Goal: Navigation & Orientation: Find specific page/section

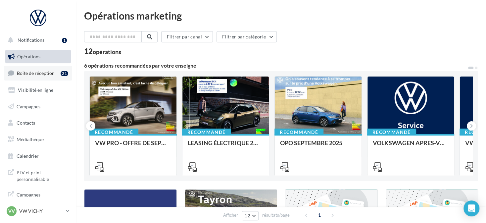
click at [48, 74] on span "Boîte de réception" at bounding box center [36, 73] width 38 height 6
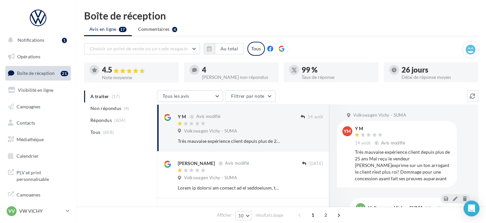
click at [281, 50] on icon at bounding box center [281, 49] width 6 height 6
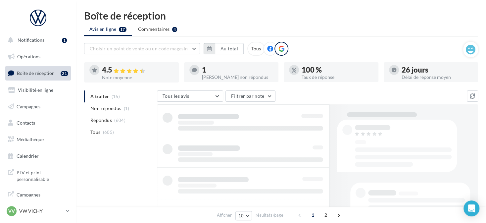
click at [208, 49] on icon "button" at bounding box center [209, 48] width 5 height 5
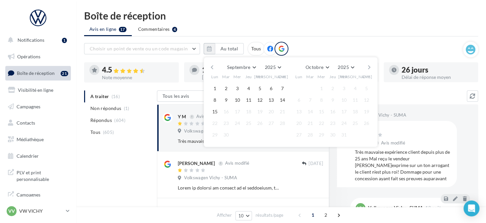
click at [213, 64] on button "button" at bounding box center [212, 67] width 6 height 9
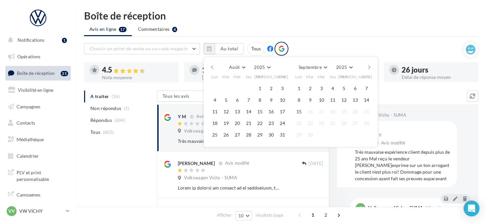
click at [213, 64] on button "button" at bounding box center [212, 67] width 6 height 9
click at [226, 84] on button "1" at bounding box center [226, 88] width 10 height 10
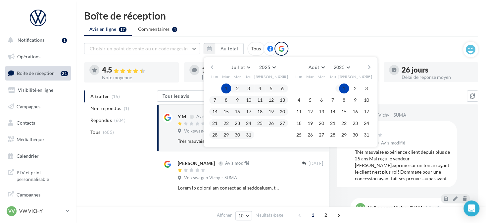
click at [370, 67] on button "button" at bounding box center [369, 67] width 6 height 9
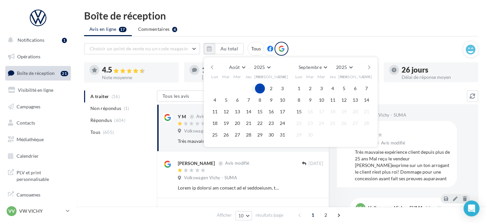
click at [370, 67] on button "button" at bounding box center [369, 67] width 6 height 9
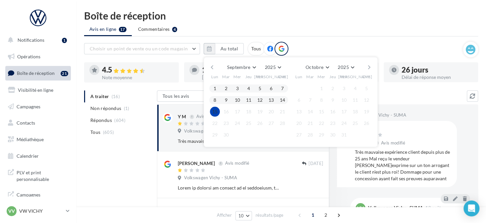
click at [211, 113] on button "15" at bounding box center [215, 112] width 10 height 10
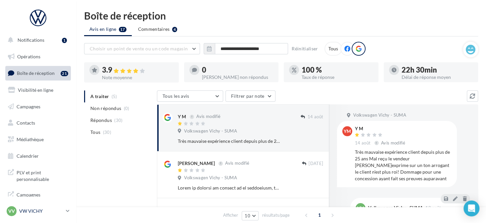
click at [48, 209] on p "VW VICHY" at bounding box center [41, 211] width 44 height 7
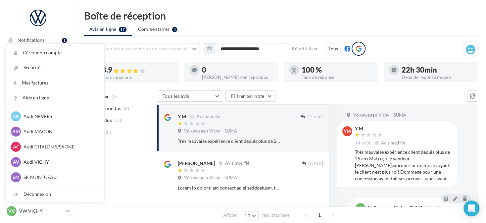
scroll to position [337, 0]
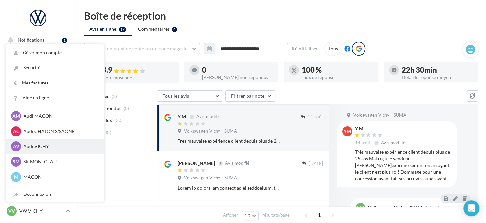
click at [60, 147] on p "Audi VICHY" at bounding box center [60, 146] width 73 height 7
